Goal: Browse casually

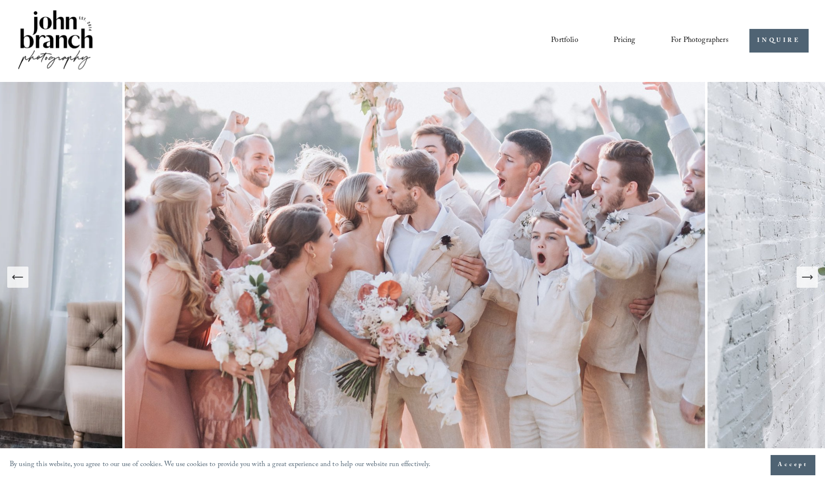
click at [803, 281] on icon "Next Slide" at bounding box center [807, 276] width 13 height 13
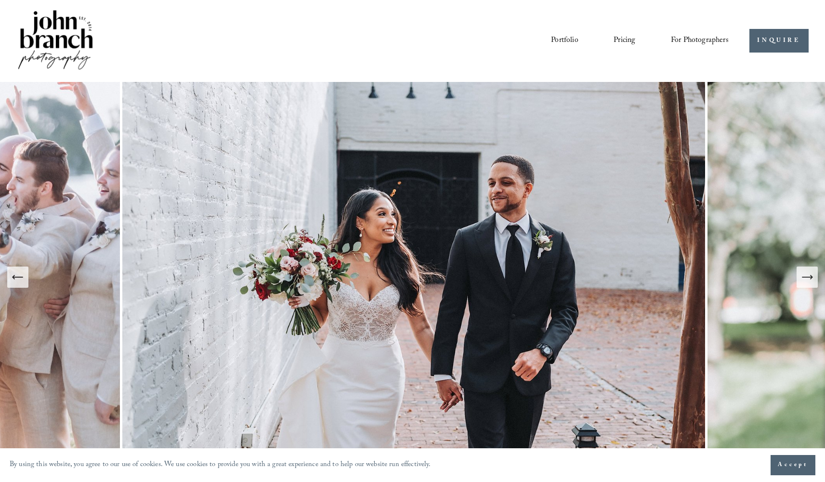
click at [803, 281] on icon "Next Slide" at bounding box center [807, 276] width 13 height 13
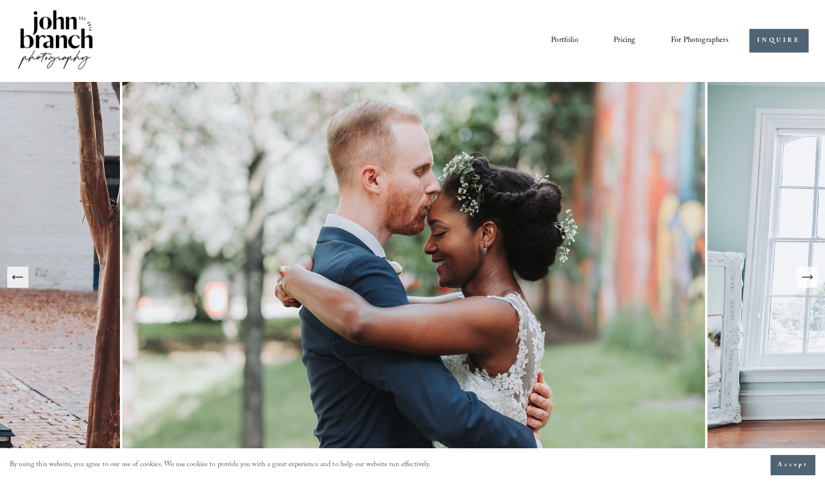
click at [803, 281] on icon "Next Slide" at bounding box center [807, 276] width 13 height 13
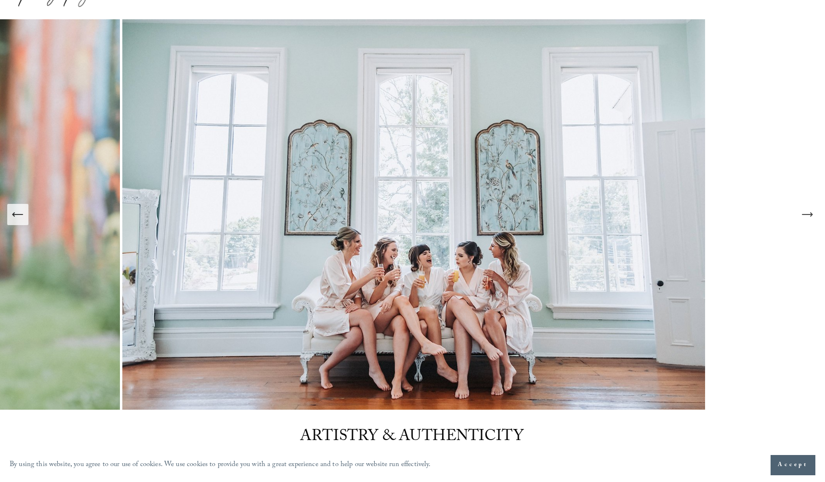
scroll to position [61, 0]
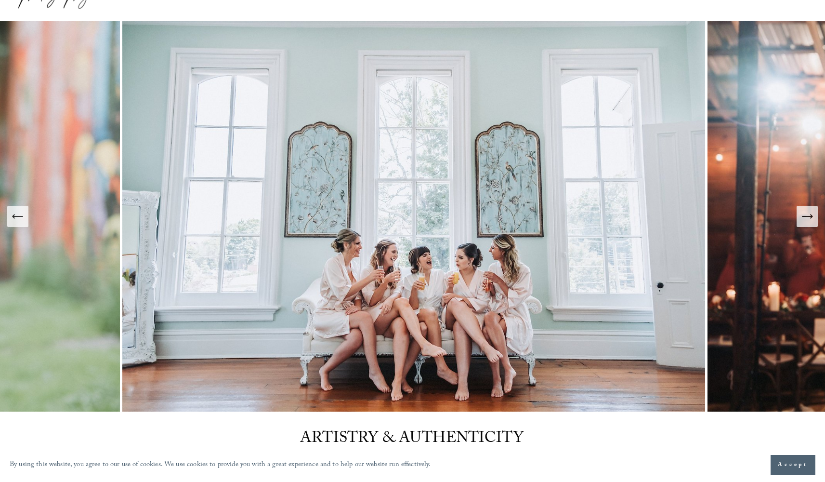
click at [803, 216] on icon "Next Slide" at bounding box center [807, 216] width 10 height 0
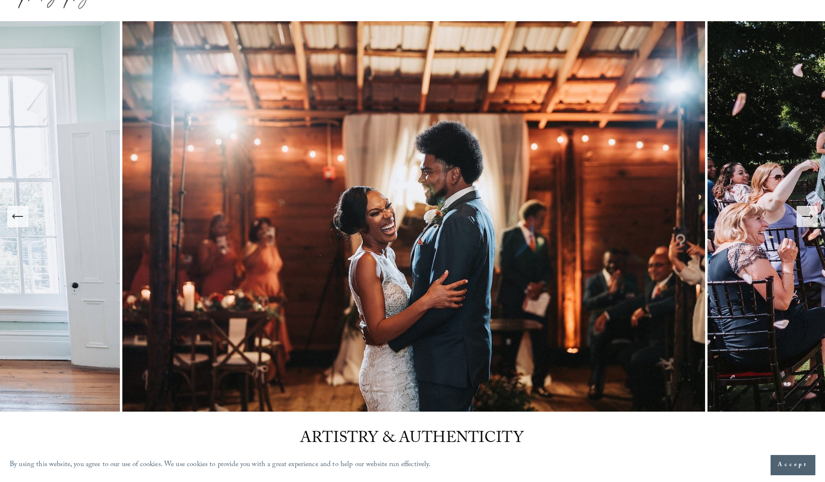
click at [803, 216] on icon "Next Slide" at bounding box center [807, 216] width 10 height 0
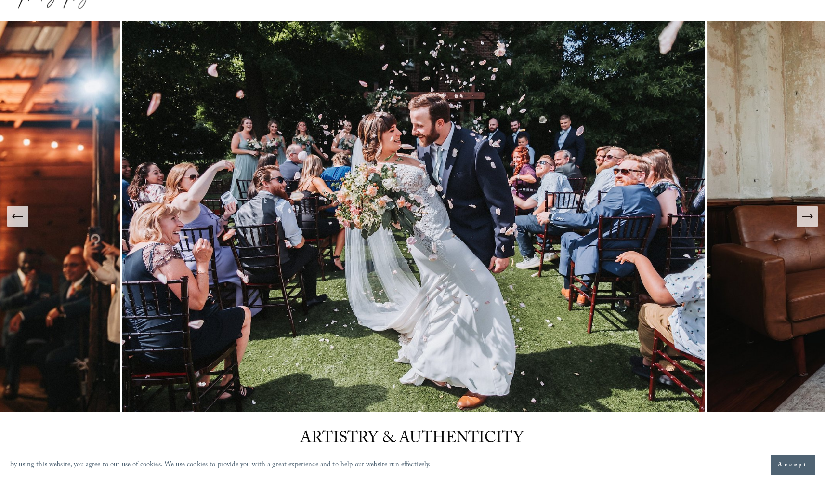
click at [803, 216] on icon "Next Slide" at bounding box center [807, 216] width 10 height 0
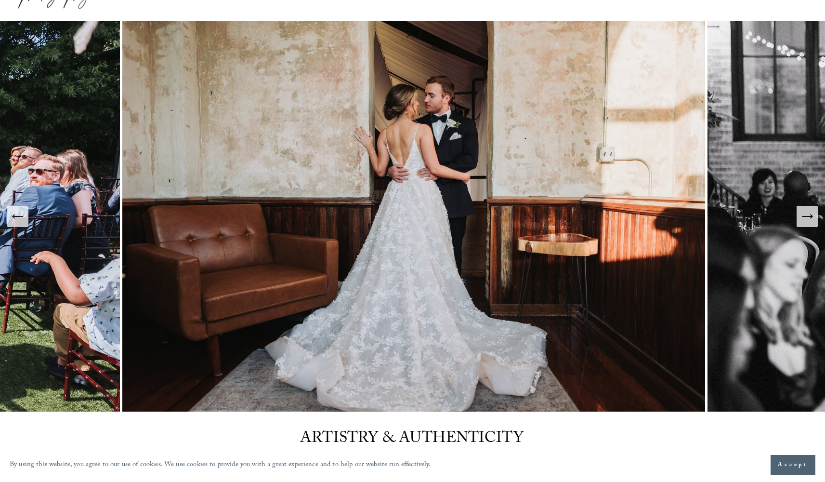
click at [803, 216] on icon "Next Slide" at bounding box center [807, 216] width 10 height 0
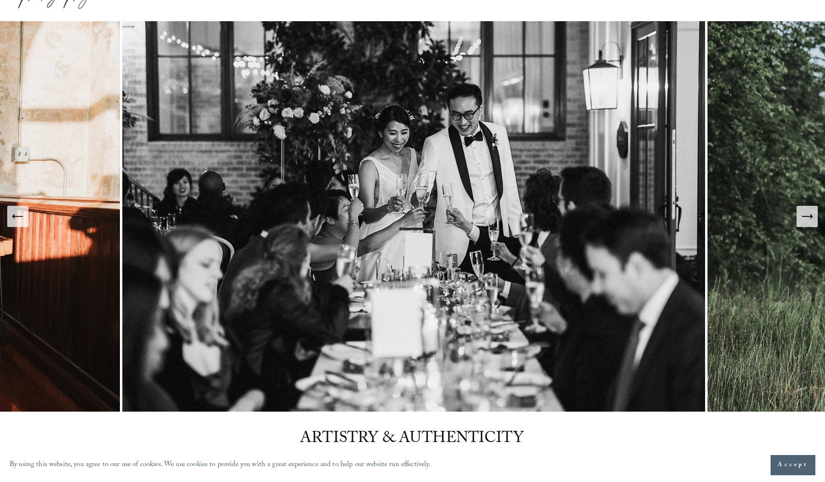
click at [803, 216] on icon "Next Slide" at bounding box center [807, 216] width 10 height 0
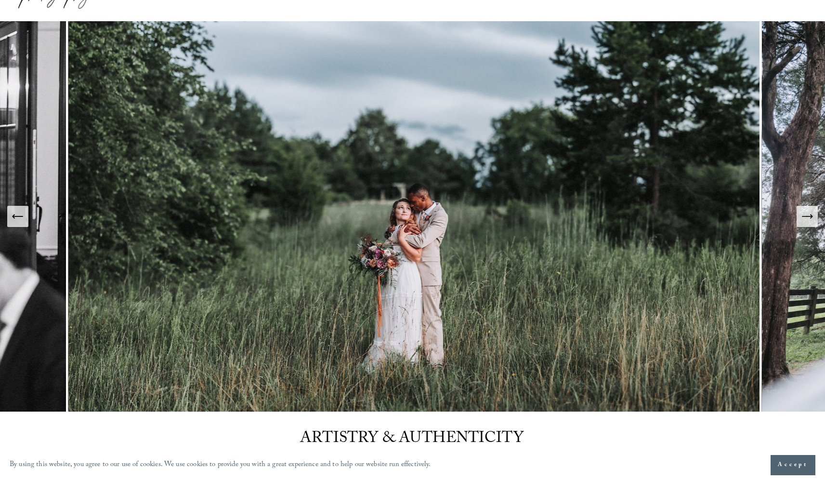
click at [803, 216] on icon "Next Slide" at bounding box center [807, 216] width 10 height 0
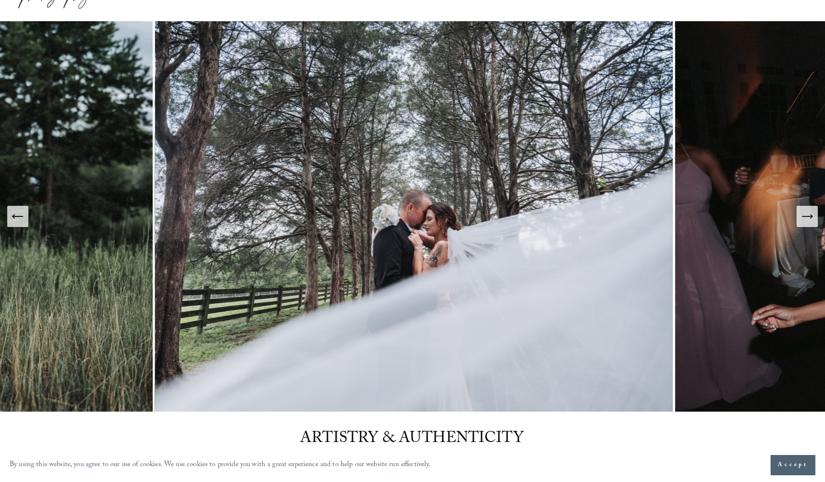
click at [803, 216] on icon "Next Slide" at bounding box center [807, 216] width 10 height 0
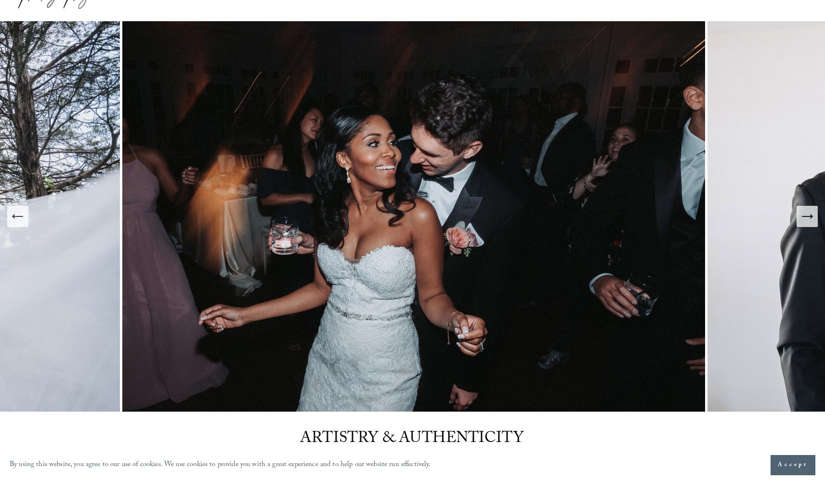
click at [803, 216] on icon "Next Slide" at bounding box center [807, 216] width 10 height 0
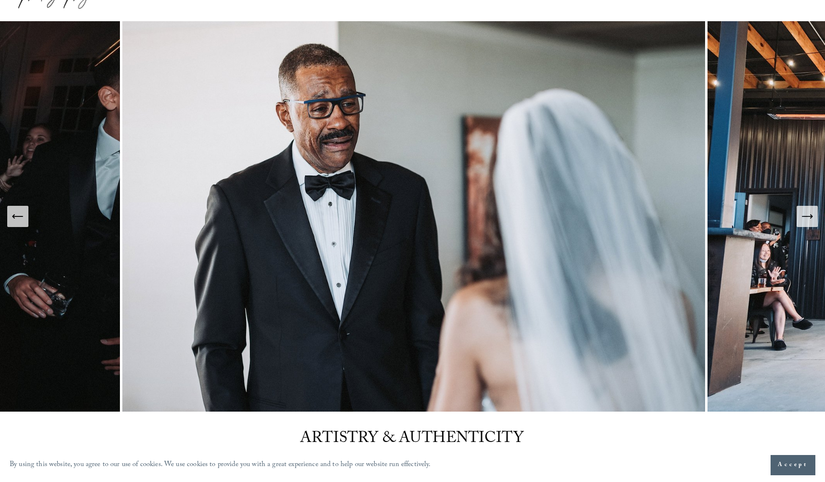
click at [803, 216] on icon "Next Slide" at bounding box center [807, 216] width 10 height 0
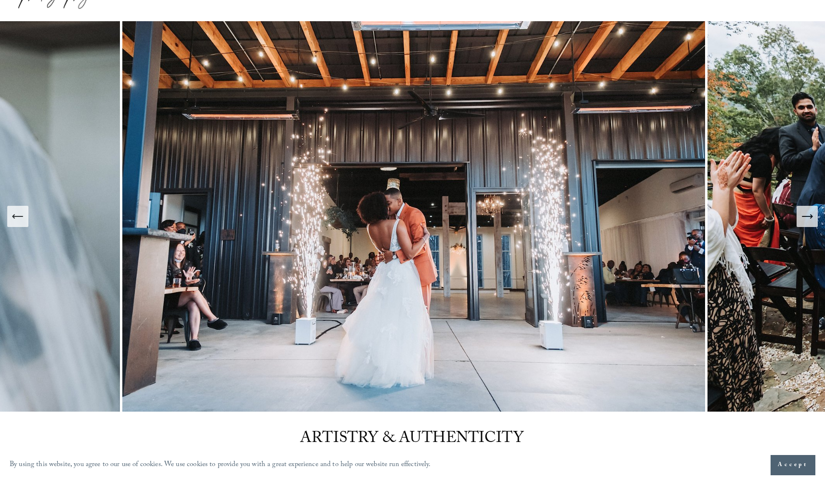
click at [803, 216] on icon "Next Slide" at bounding box center [807, 216] width 10 height 0
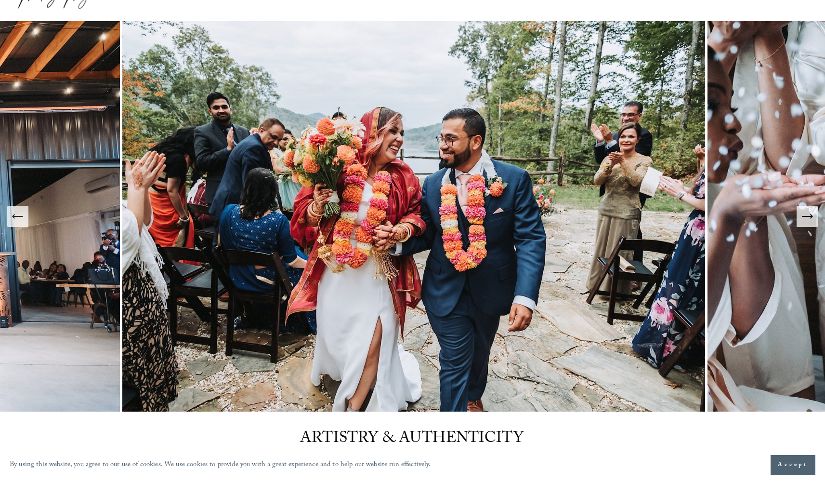
click at [803, 216] on icon "Next Slide" at bounding box center [807, 216] width 10 height 0
